Goal: Task Accomplishment & Management: Complete application form

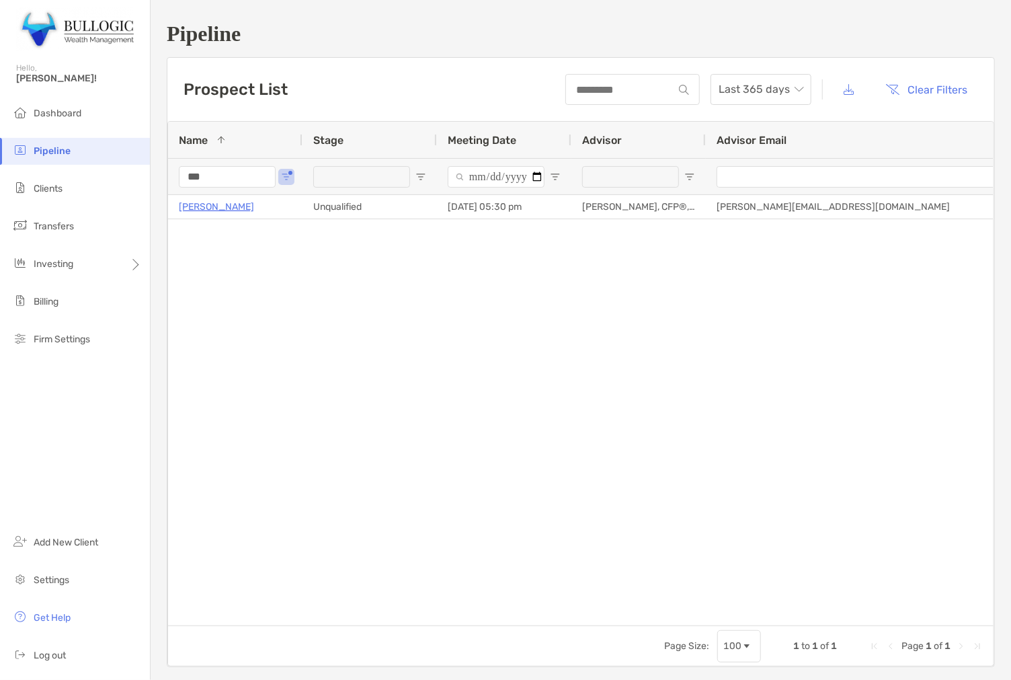
click at [202, 178] on input "***" at bounding box center [227, 177] width 97 height 22
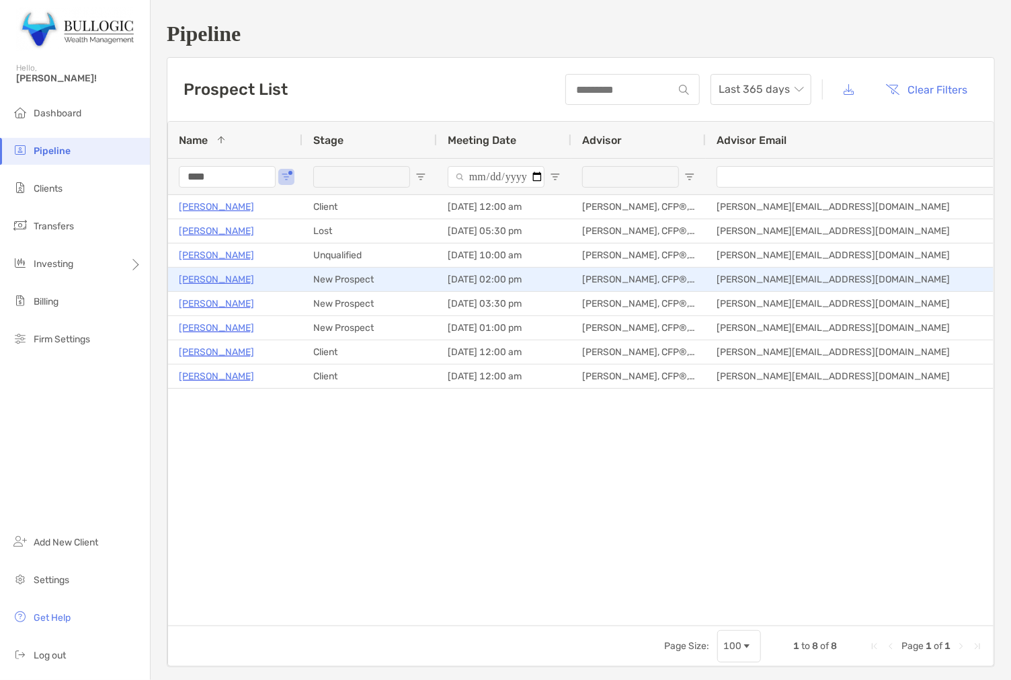
type input "****"
click at [200, 270] on div "[PERSON_NAME]" at bounding box center [235, 279] width 113 height 22
click at [191, 276] on p "[PERSON_NAME]" at bounding box center [216, 279] width 75 height 17
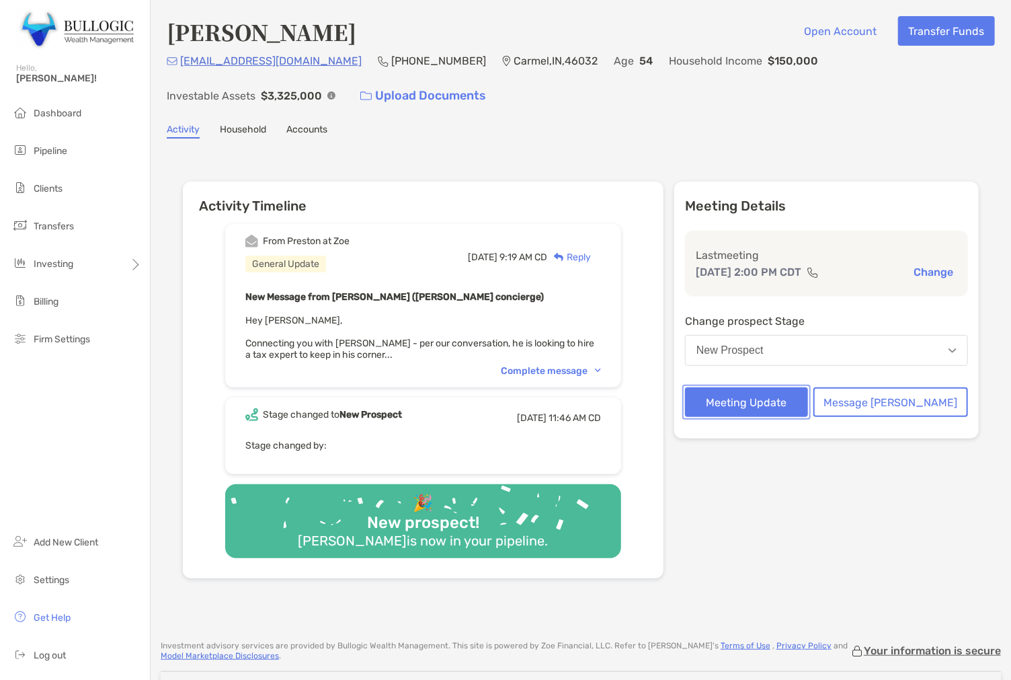
click at [774, 393] on button "Meeting Update" at bounding box center [746, 402] width 123 height 30
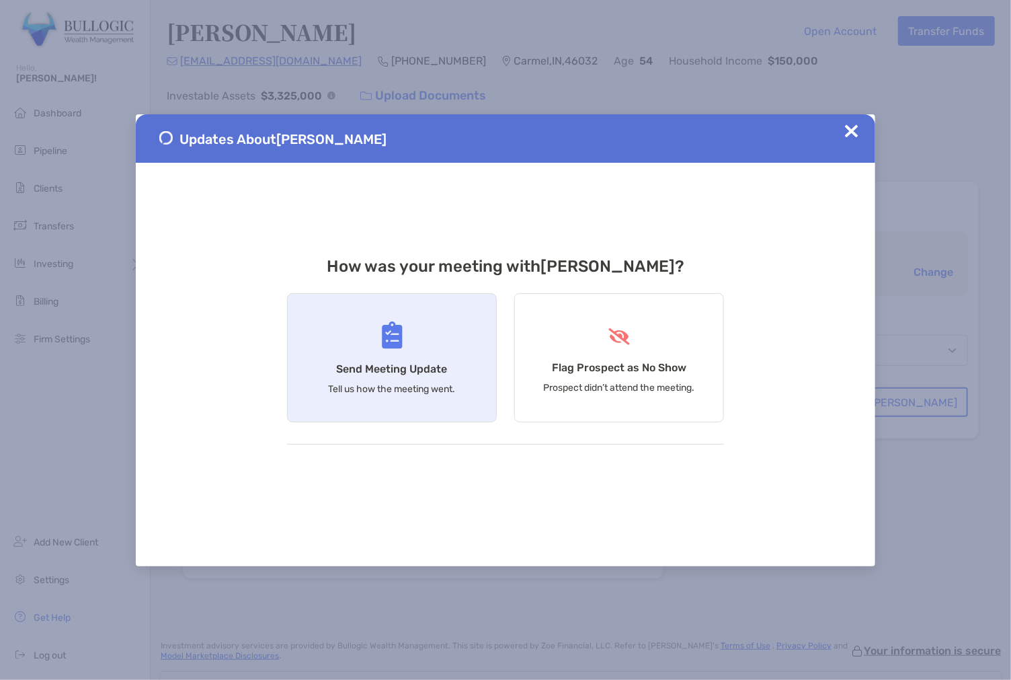
click at [330, 368] on div "Send Meeting Update Tell us how the meeting went." at bounding box center [392, 357] width 210 height 129
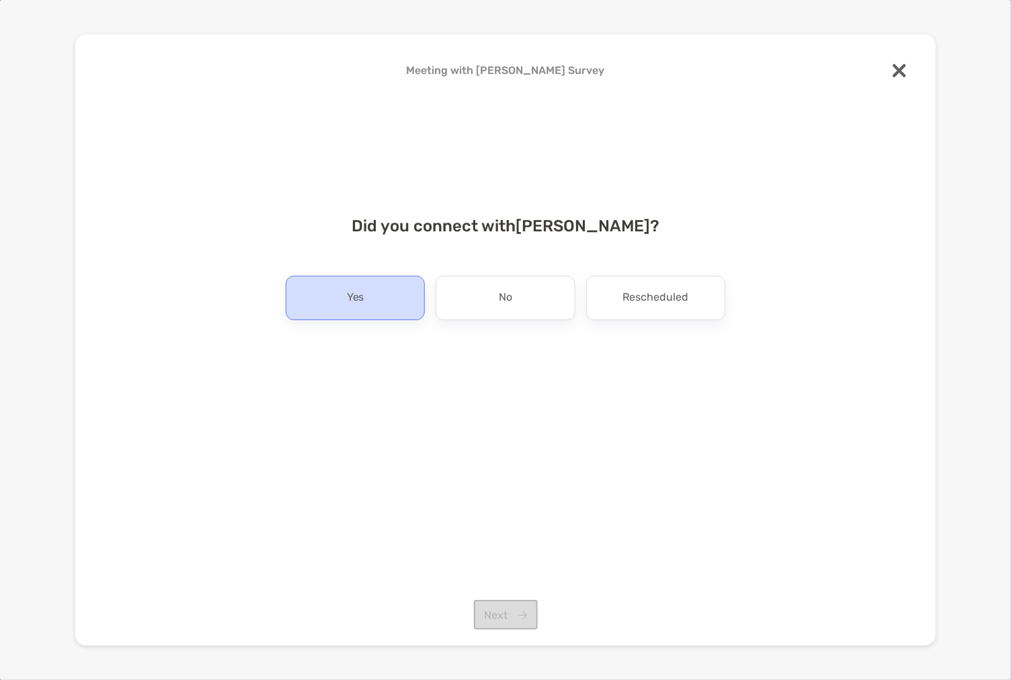
click at [368, 316] on div "Yes" at bounding box center [355, 298] width 139 height 44
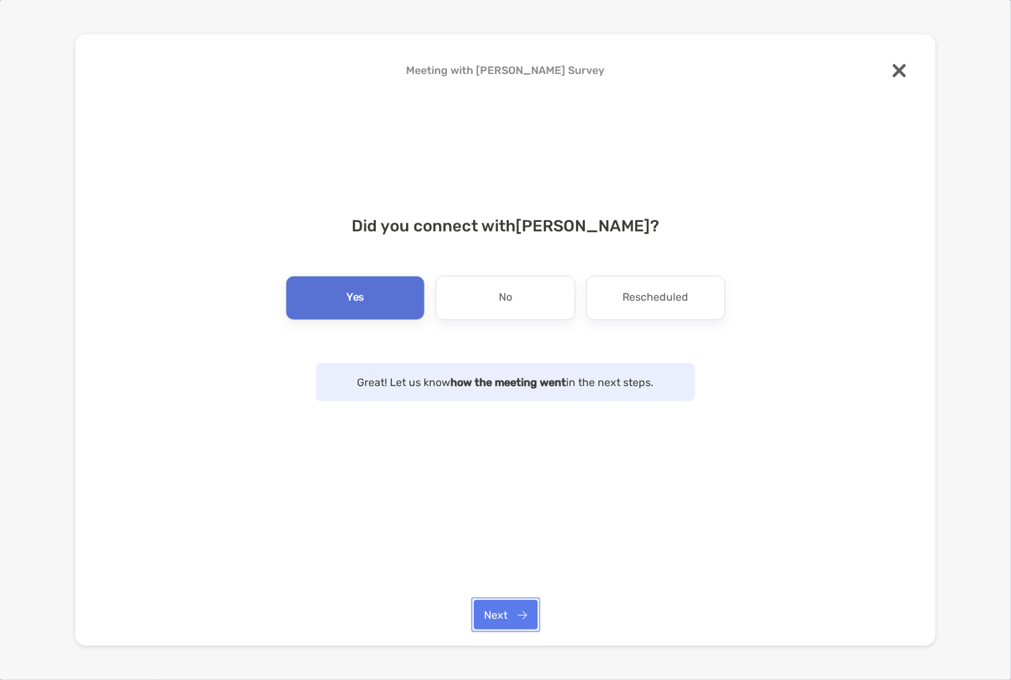
click at [511, 621] on button "Next" at bounding box center [506, 615] width 64 height 30
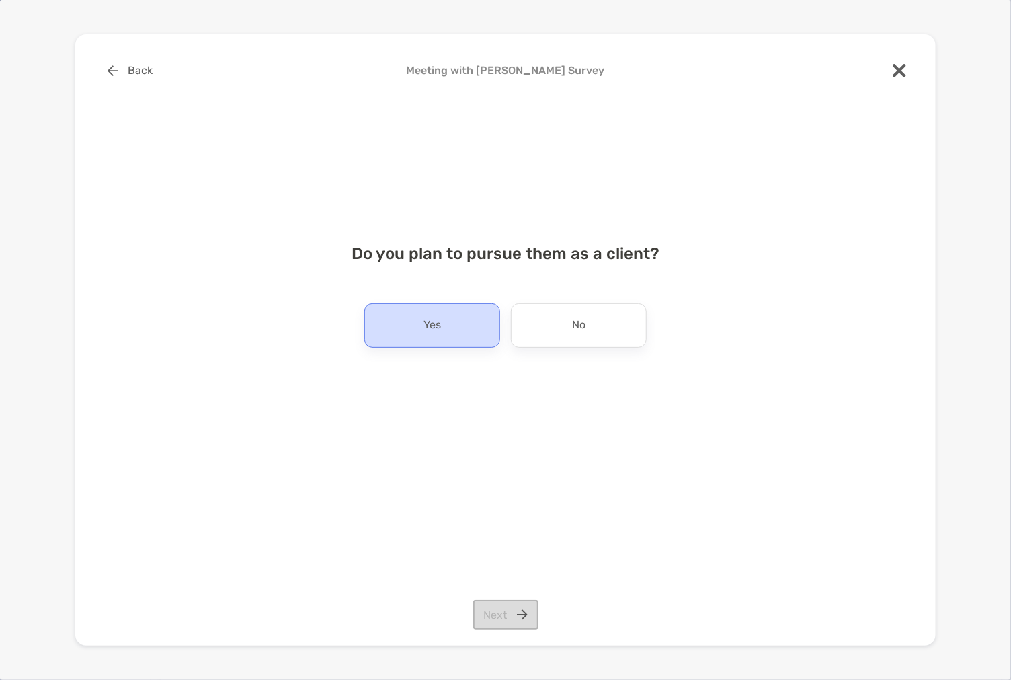
click at [484, 334] on div "Yes" at bounding box center [432, 325] width 136 height 44
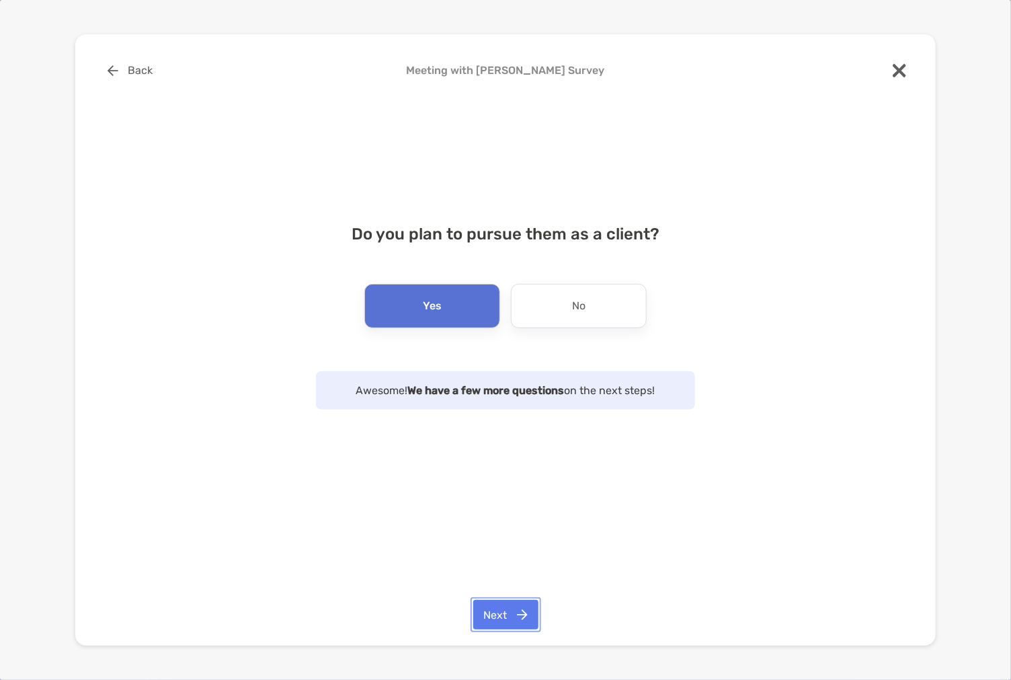
click at [521, 610] on button "Next" at bounding box center [505, 615] width 65 height 30
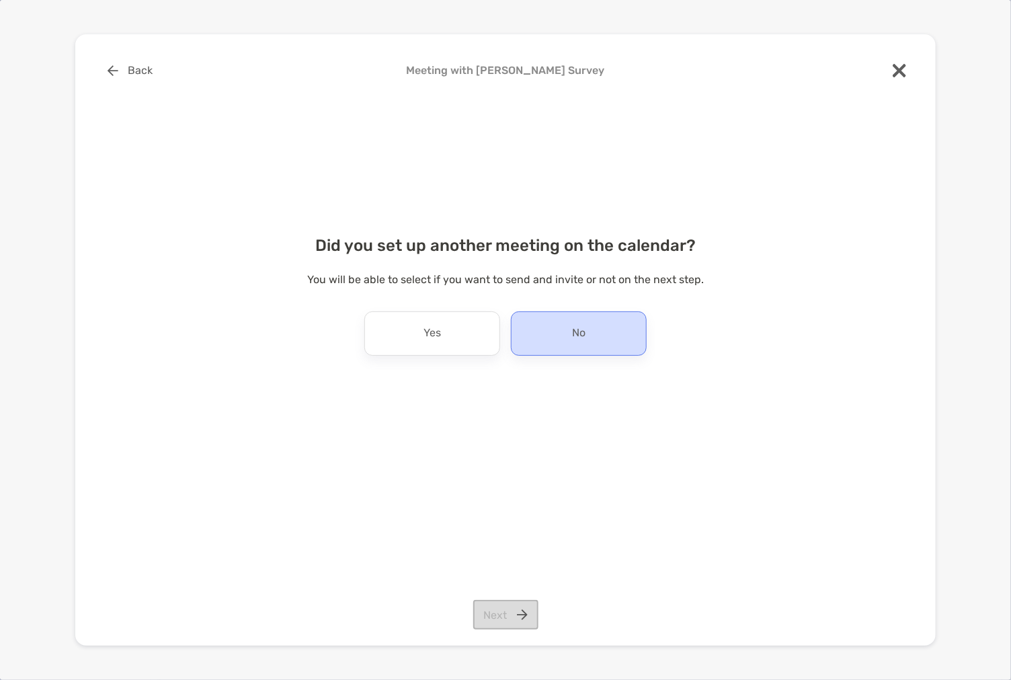
drag, startPoint x: 592, startPoint y: 326, endPoint x: 559, endPoint y: 434, distance: 112.5
click at [592, 325] on div "No" at bounding box center [579, 333] width 136 height 44
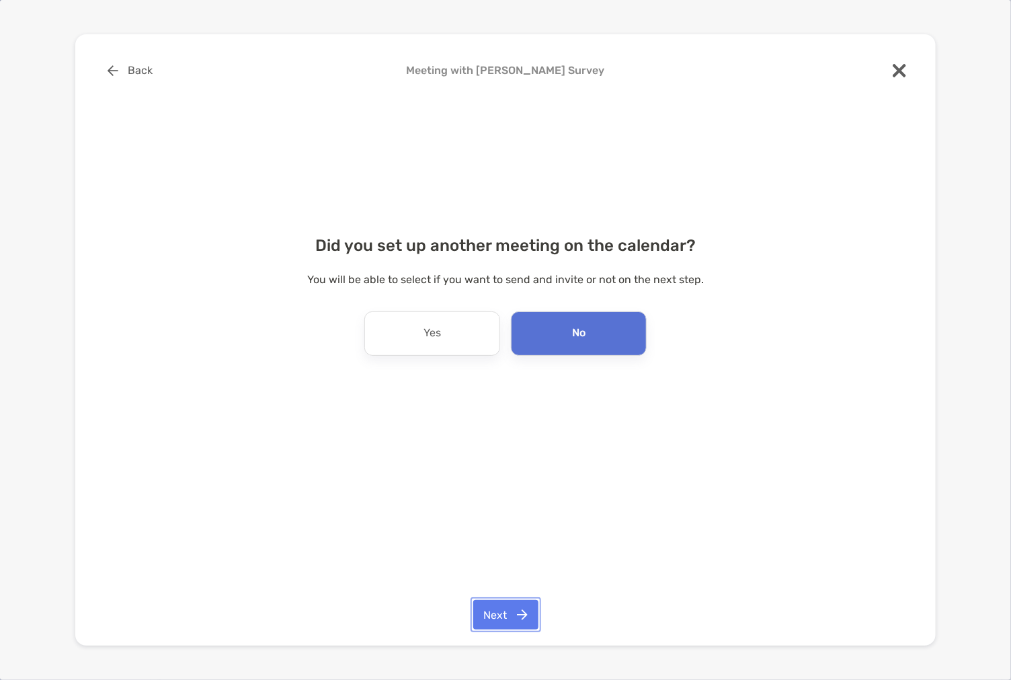
click at [505, 607] on button "Next" at bounding box center [505, 615] width 65 height 30
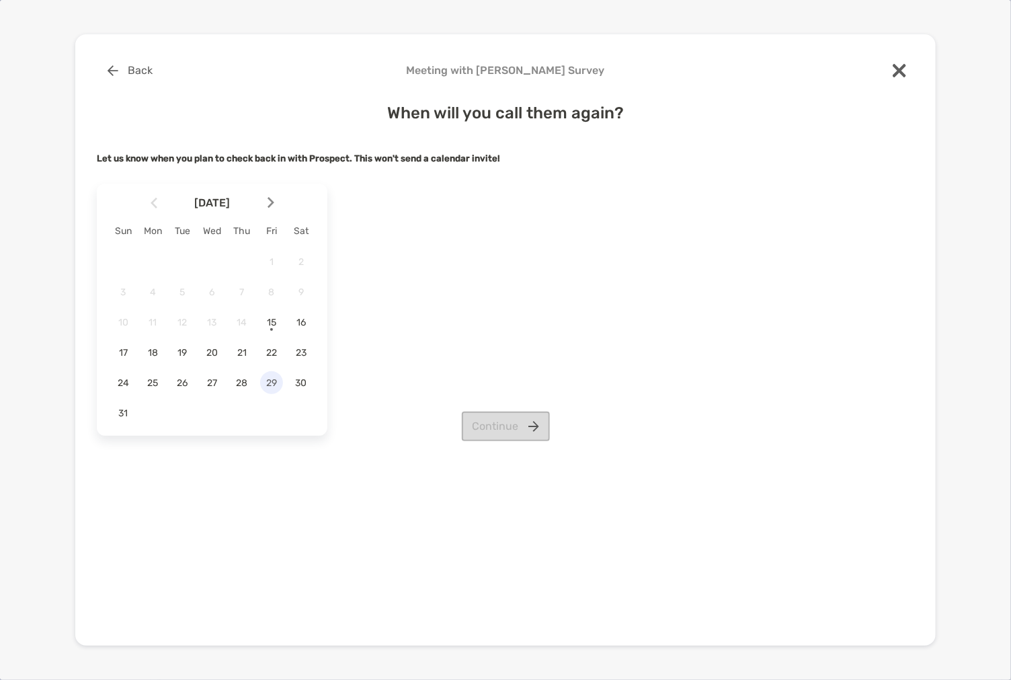
click at [273, 387] on span "29" at bounding box center [271, 382] width 23 height 11
click at [503, 431] on button "Continue" at bounding box center [506, 427] width 88 height 30
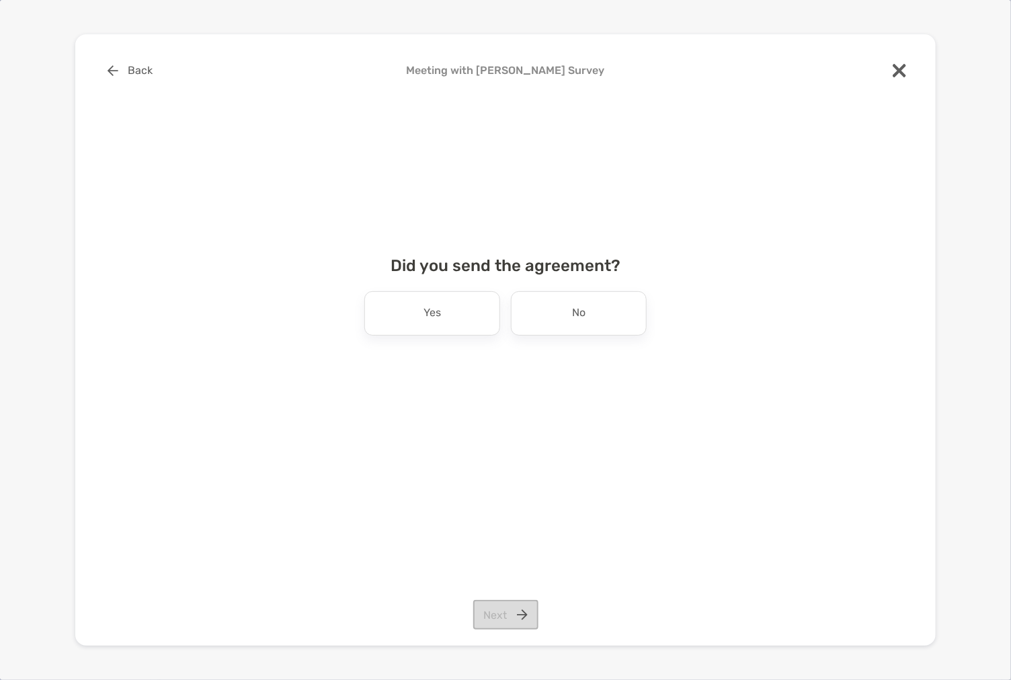
click at [593, 338] on div "Did you send the agreement? Yes No Next" at bounding box center [506, 309] width 818 height 139
click at [605, 329] on div "No" at bounding box center [579, 313] width 136 height 44
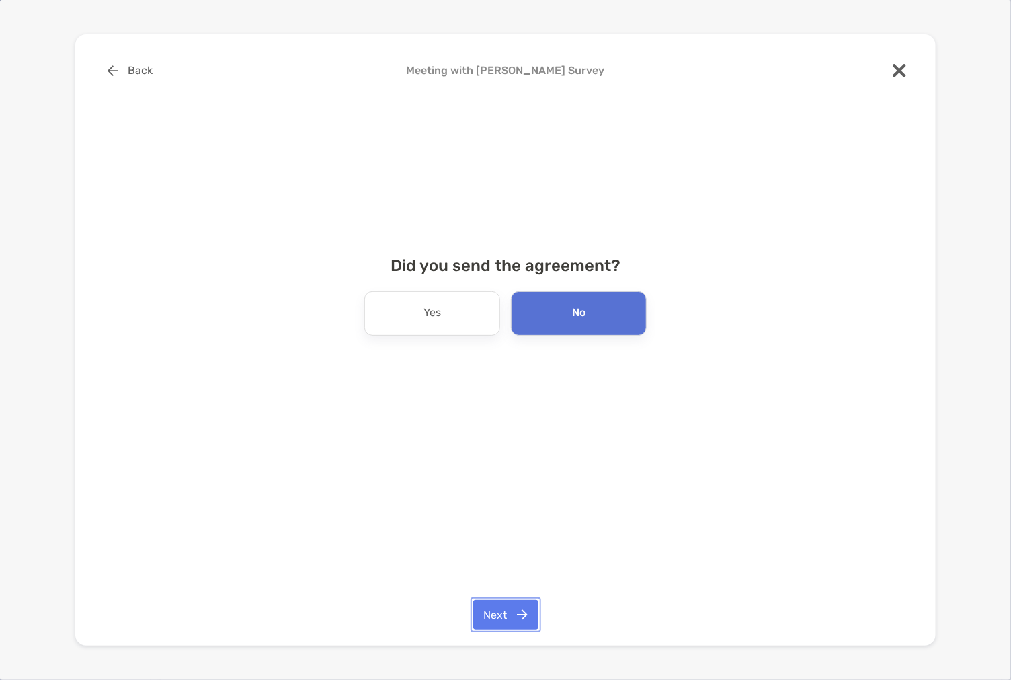
click at [487, 619] on button "Next" at bounding box center [505, 615] width 65 height 30
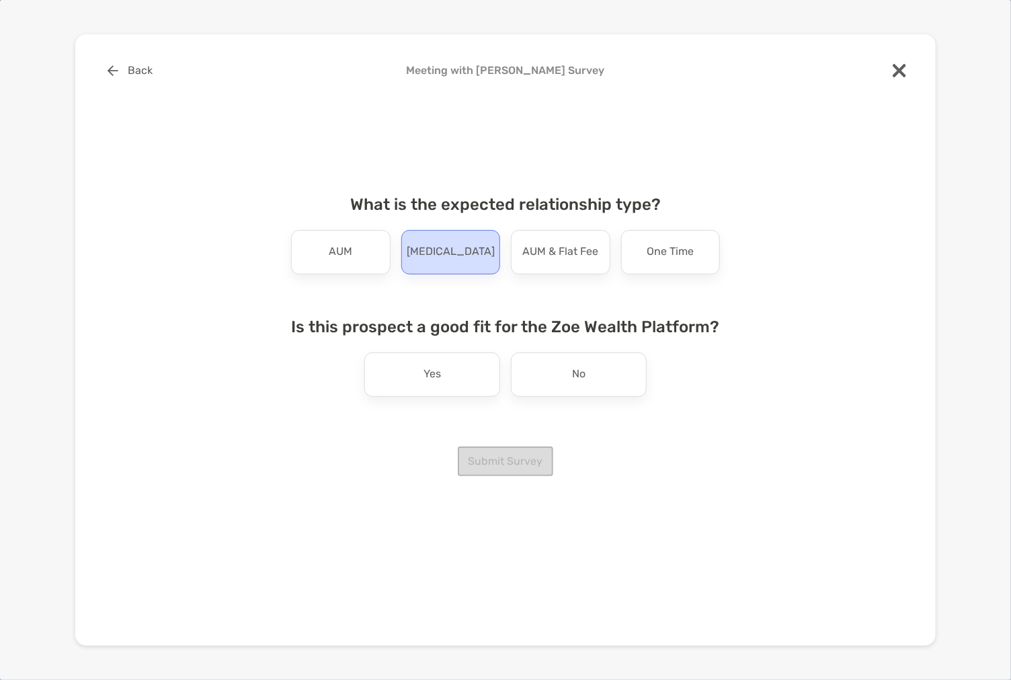
click at [444, 253] on p "[MEDICAL_DATA]" at bounding box center [451, 252] width 88 height 22
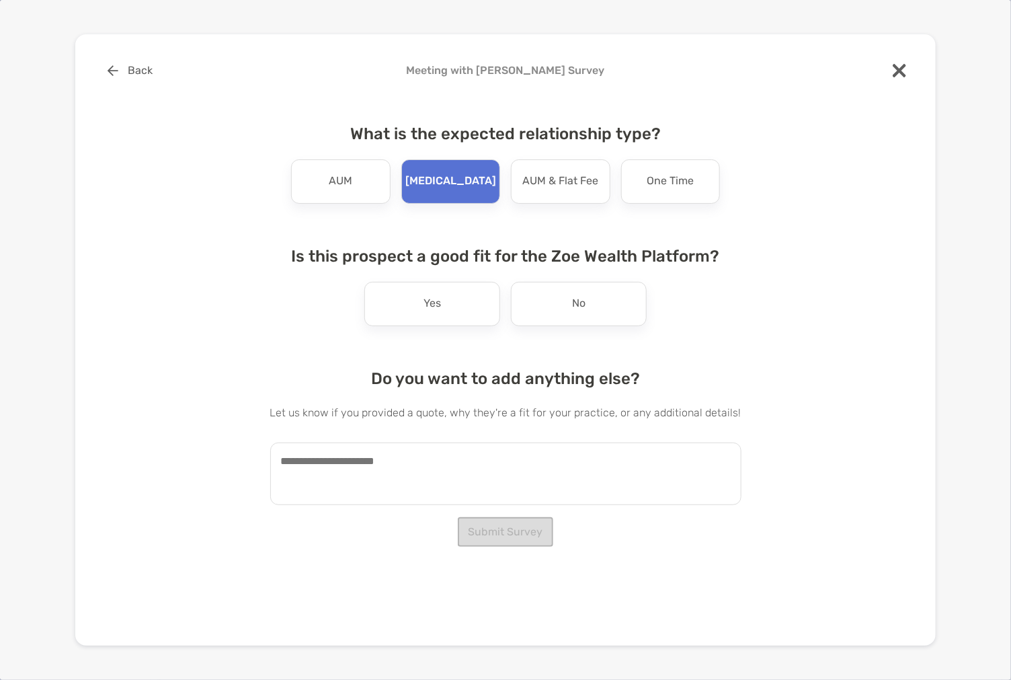
click at [533, 481] on textarea at bounding box center [505, 473] width 471 height 63
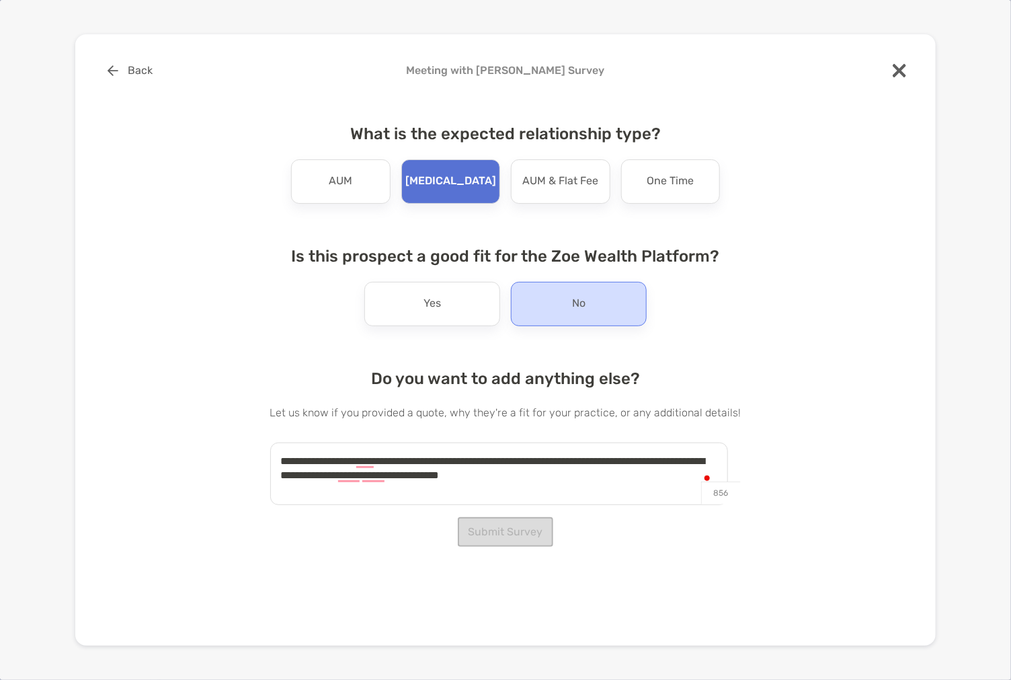
type textarea "**********"
click at [588, 284] on div "No" at bounding box center [579, 304] width 136 height 44
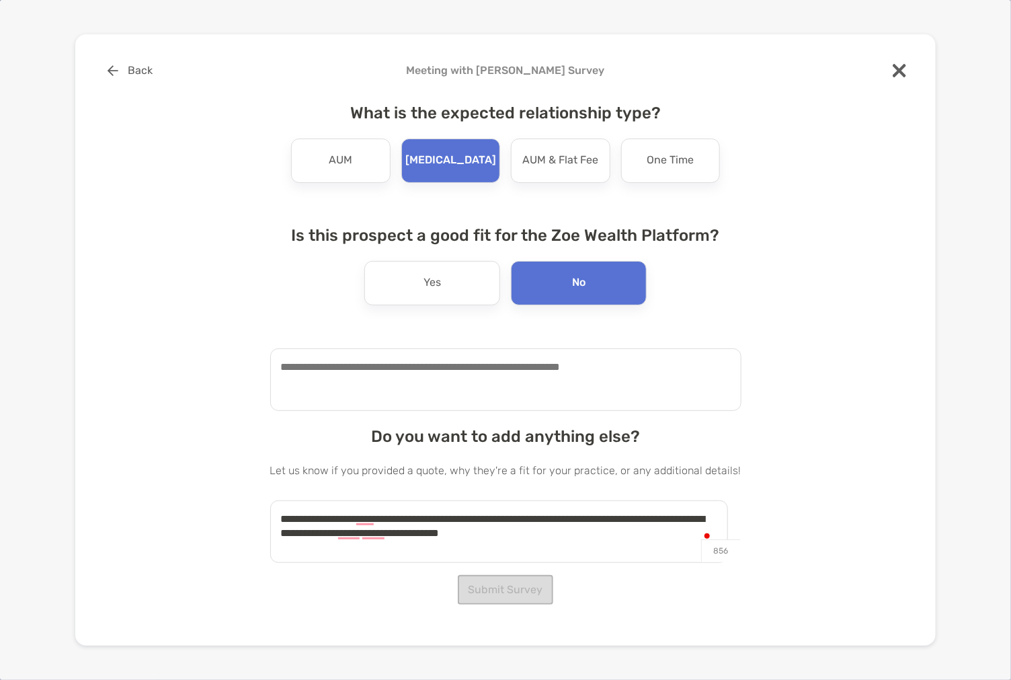
click at [524, 359] on textarea at bounding box center [505, 379] width 471 height 63
type textarea "**********"
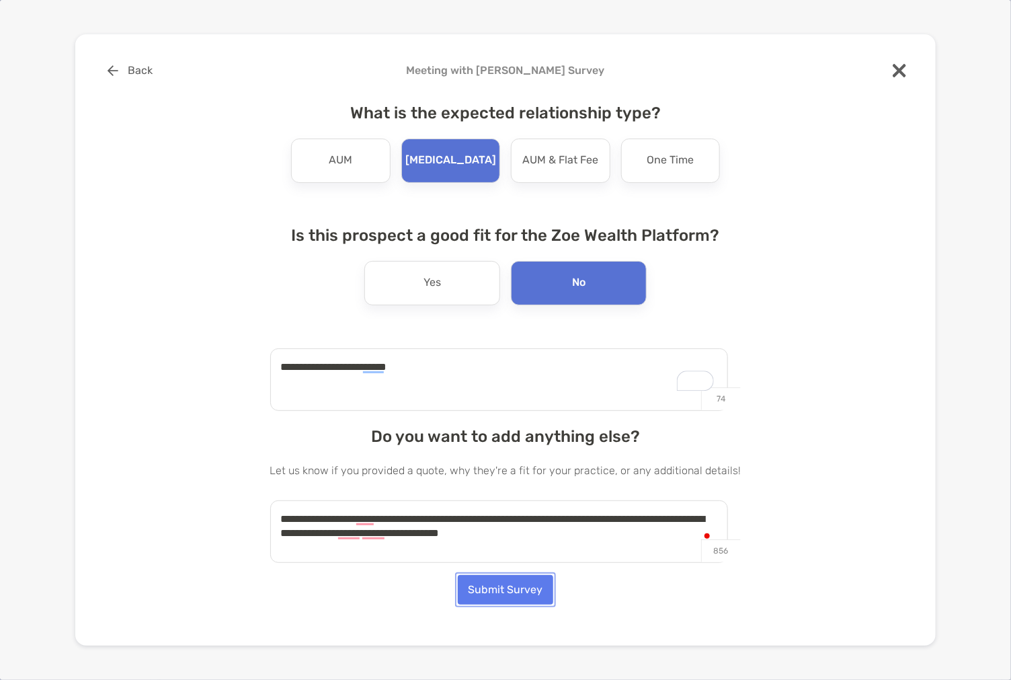
click at [508, 602] on button "Submit Survey" at bounding box center [505, 590] width 95 height 30
